Goal: Transaction & Acquisition: Subscribe to service/newsletter

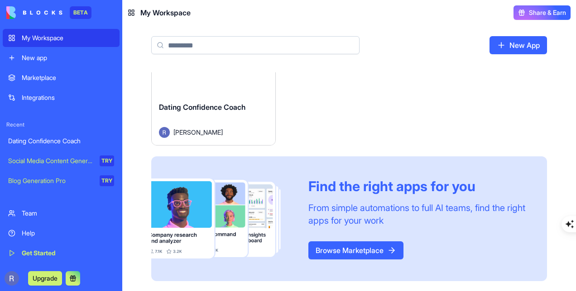
scroll to position [56, 0]
click at [202, 121] on div "Dating Confidence Coach" at bounding box center [213, 113] width 109 height 25
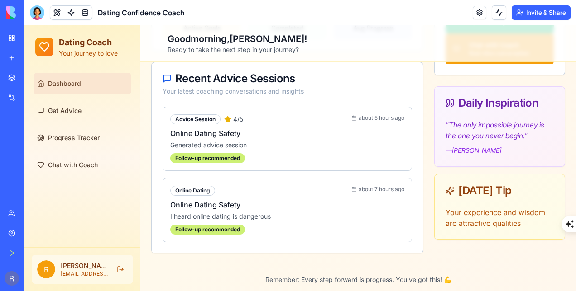
scroll to position [228, 0]
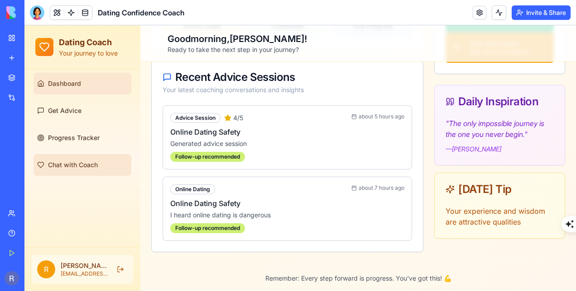
click at [85, 159] on link "Chat with Coach" at bounding box center [82, 165] width 98 height 22
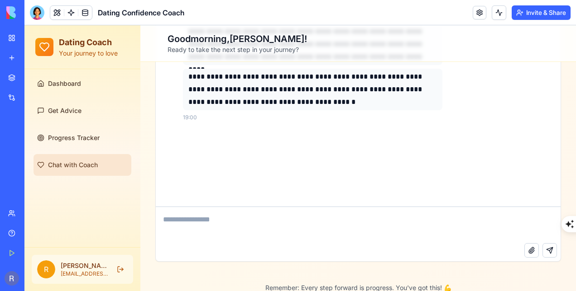
scroll to position [334, 0]
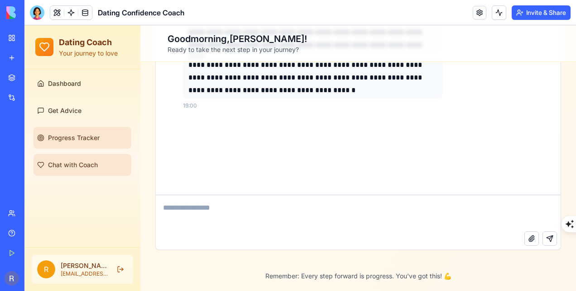
click at [82, 146] on link "Progress Tracker" at bounding box center [82, 138] width 98 height 22
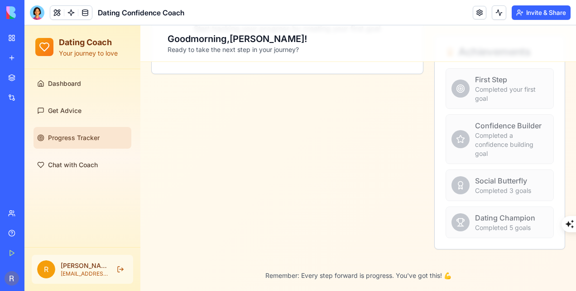
scroll to position [285, 0]
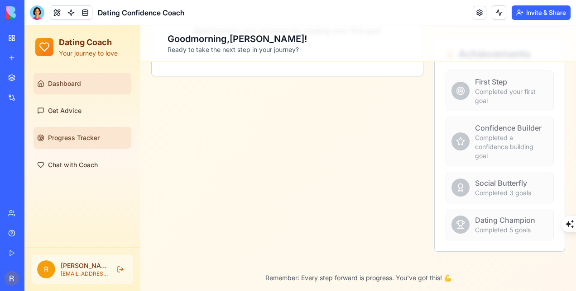
click at [76, 82] on span "Dashboard" at bounding box center [64, 83] width 33 height 9
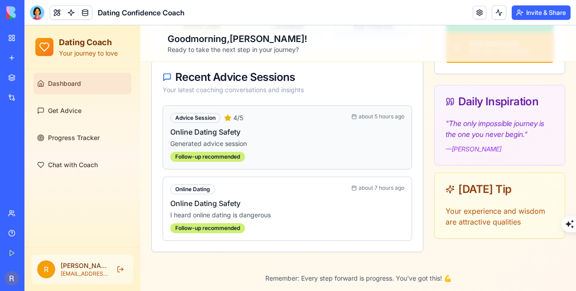
click at [191, 132] on h4 "Online Dating Safety" at bounding box center [287, 132] width 234 height 11
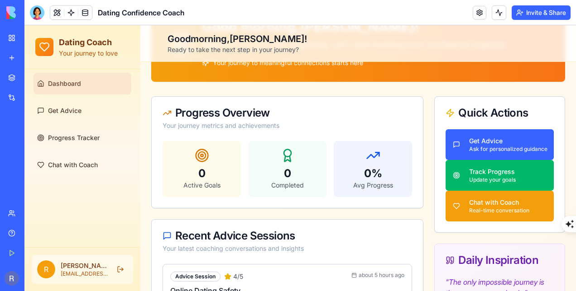
scroll to position [0, 0]
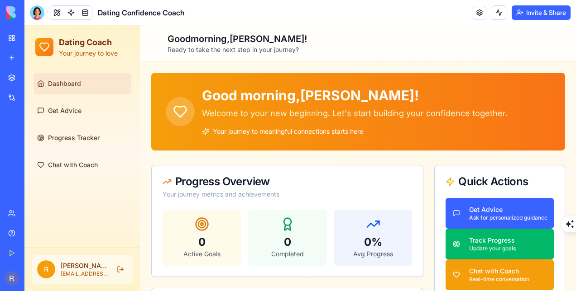
click at [33, 213] on div "Team" at bounding box center [28, 213] width 12 height 9
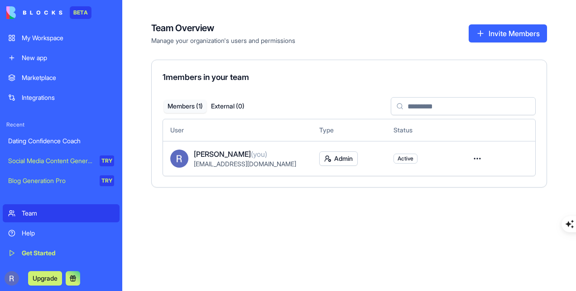
click at [48, 213] on div "Team" at bounding box center [68, 213] width 92 height 9
click at [496, 29] on button "Invite Members" at bounding box center [507, 33] width 78 height 18
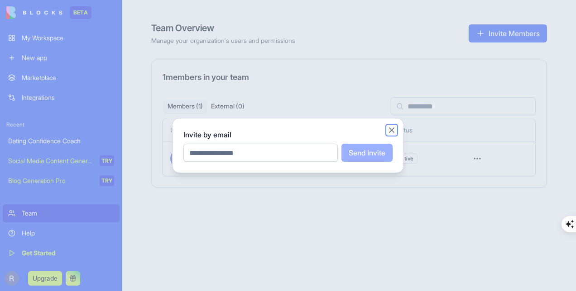
click at [393, 130] on button "Close" at bounding box center [391, 130] width 9 height 9
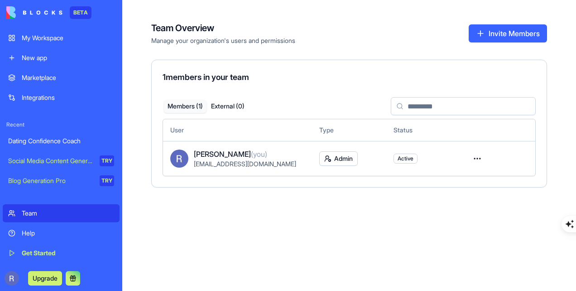
click at [43, 58] on div "New app" at bounding box center [68, 57] width 92 height 9
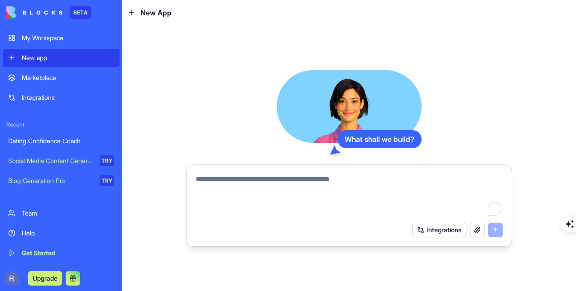
click at [43, 58] on div "New app" at bounding box center [68, 57] width 92 height 9
click at [60, 39] on div "My Workspace" at bounding box center [68, 37] width 92 height 9
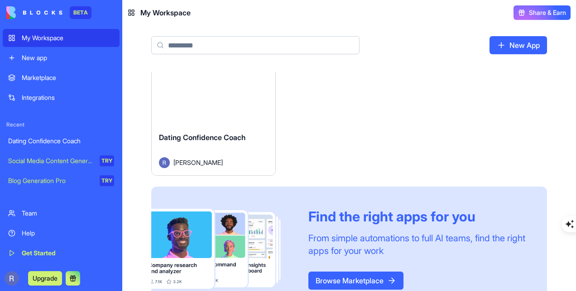
scroll to position [11, 0]
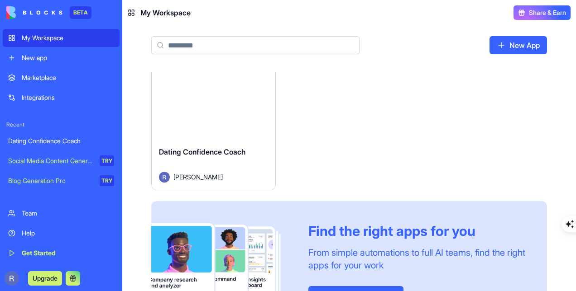
click at [45, 270] on div "Upgrade" at bounding box center [61, 278] width 117 height 25
click at [45, 280] on button "Upgrade" at bounding box center [45, 279] width 34 height 14
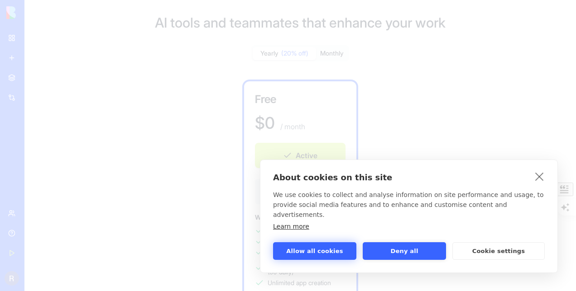
click at [334, 253] on button "Allow all cookies" at bounding box center [314, 252] width 83 height 18
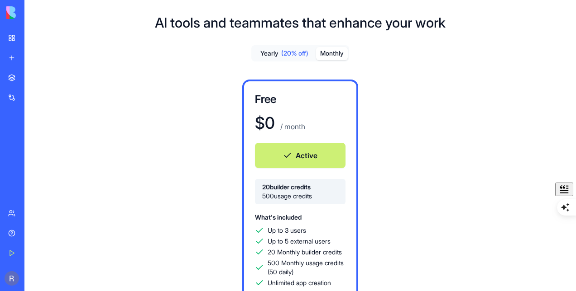
click at [329, 49] on button "Monthly" at bounding box center [332, 53] width 32 height 13
click at [329, 55] on button "Monthly" at bounding box center [332, 53] width 32 height 13
click at [334, 55] on button "Monthly" at bounding box center [332, 53] width 32 height 13
